Goal: Task Accomplishment & Management: Use online tool/utility

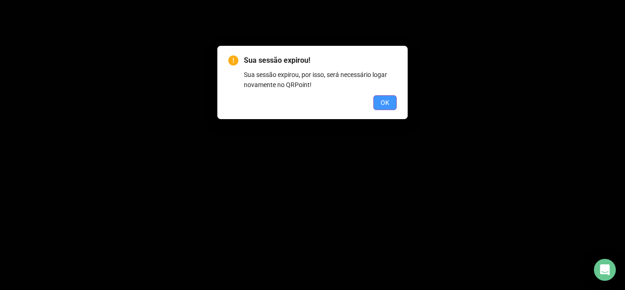
click at [386, 100] on span "OK" at bounding box center [385, 103] width 9 height 10
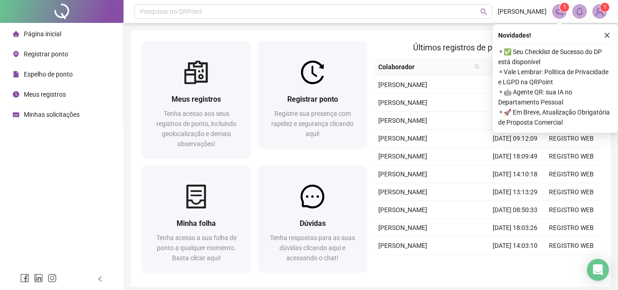
click at [39, 54] on span "Registrar ponto" at bounding box center [46, 53] width 44 height 7
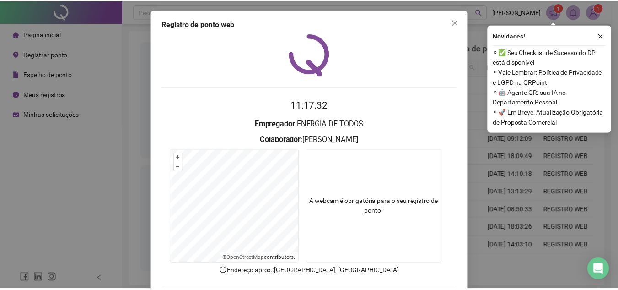
scroll to position [48, 0]
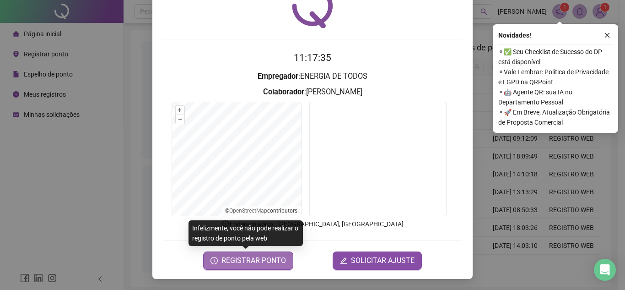
click at [230, 264] on span "REGISTRAR PONTO" at bounding box center [254, 260] width 65 height 11
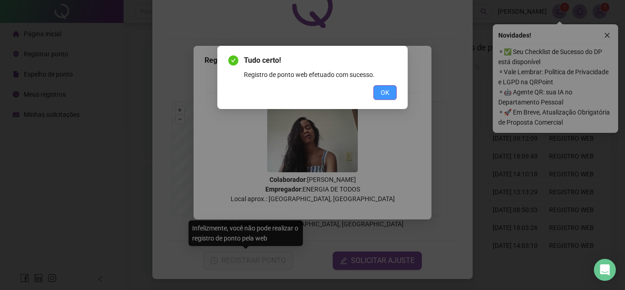
click at [389, 97] on span "OK" at bounding box center [385, 92] width 9 height 10
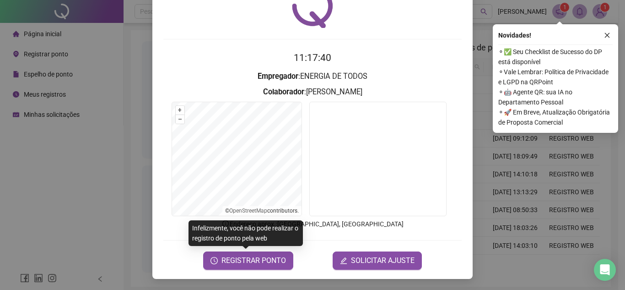
click at [152, 126] on div "Registro de ponto web 11:17:40 Empregador : ENERGIA DE TODOS Colaborador : [PER…" at bounding box center [312, 120] width 320 height 317
click at [132, 123] on div "Registro de ponto web 11:17:40 Empregador : ENERGIA DE TODOS Colaborador : [PER…" at bounding box center [312, 145] width 625 height 290
